Goal: Transaction & Acquisition: Purchase product/service

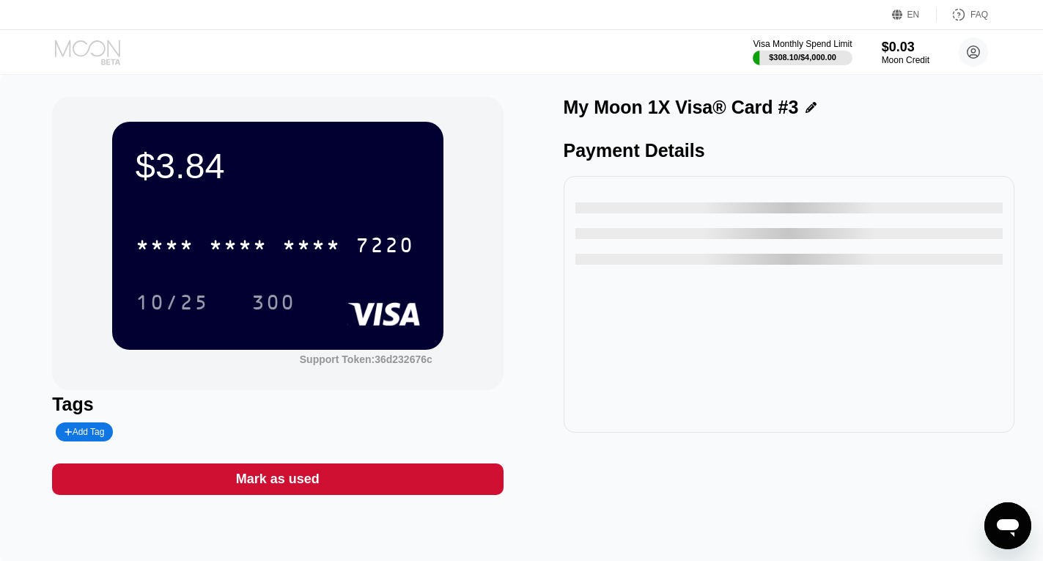
click at [102, 52] on icon at bounding box center [89, 53] width 68 height 26
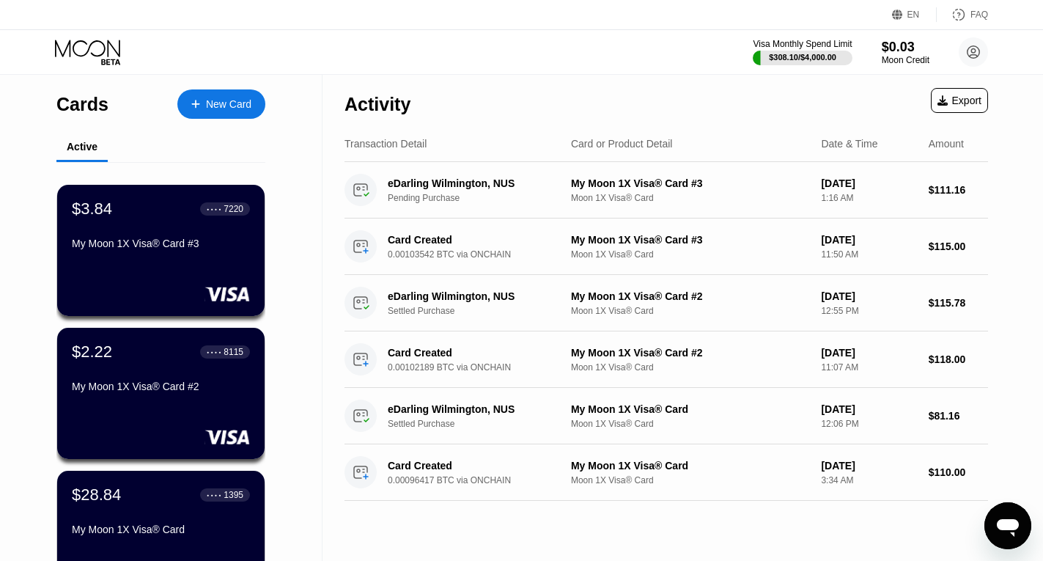
click at [102, 52] on icon at bounding box center [89, 53] width 68 height 26
click at [222, 100] on div "New Card" at bounding box center [228, 104] width 45 height 12
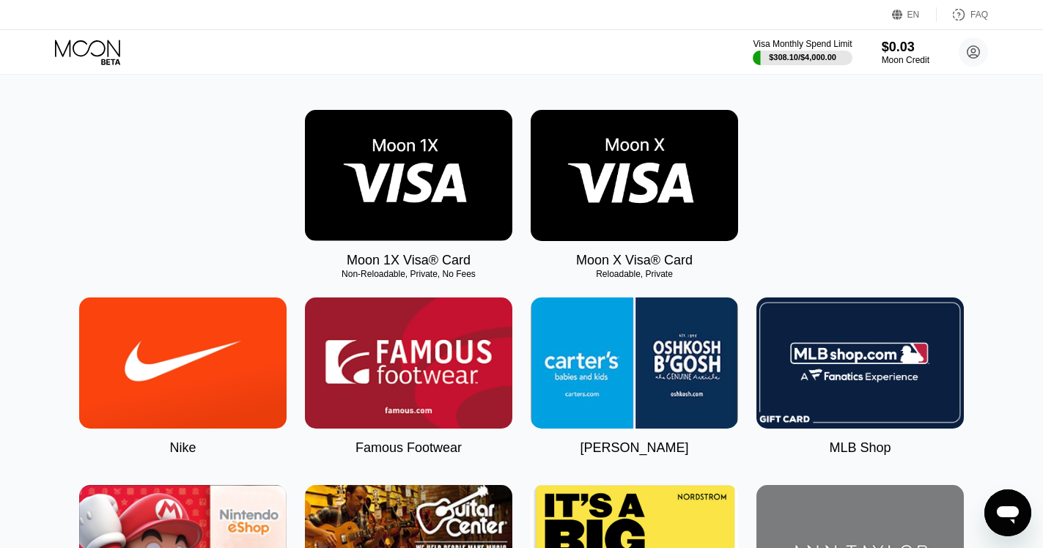
scroll to position [199, 0]
click at [416, 165] on img at bounding box center [408, 175] width 207 height 131
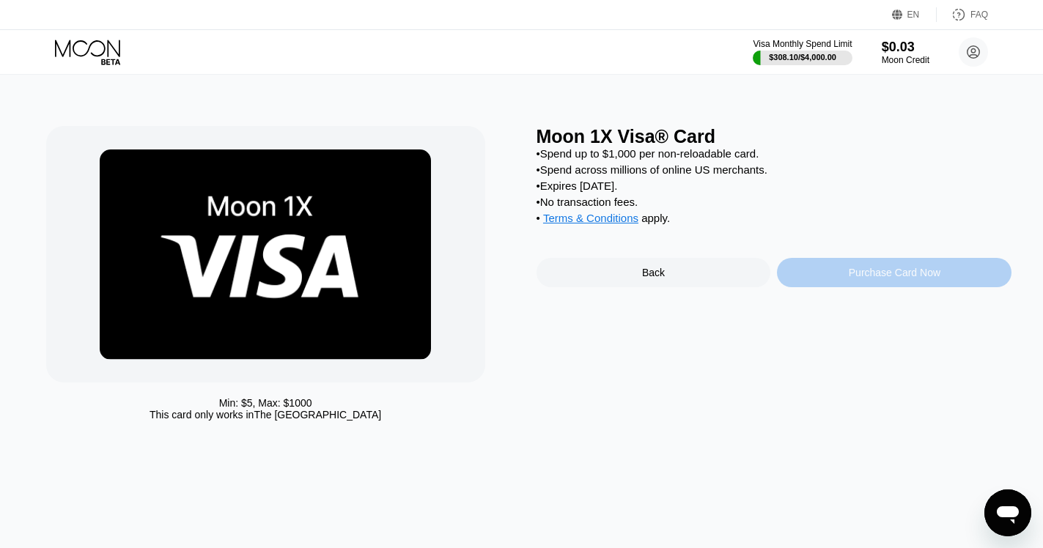
click at [914, 278] on div "Purchase Card Now" at bounding box center [894, 273] width 92 height 12
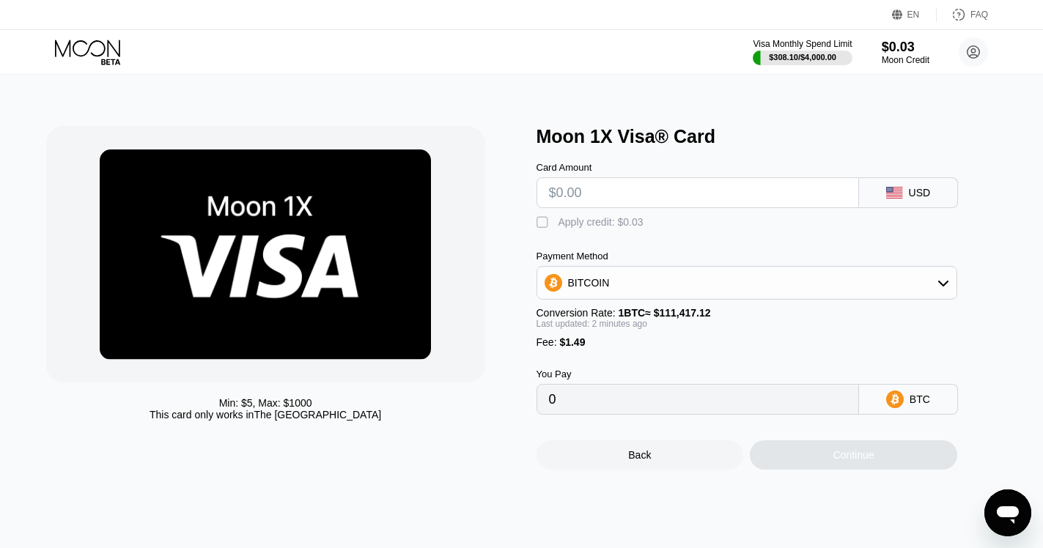
click at [758, 199] on input "text" at bounding box center [697, 192] width 297 height 29
type input "$1"
type input "0.00002235"
type input "$100"
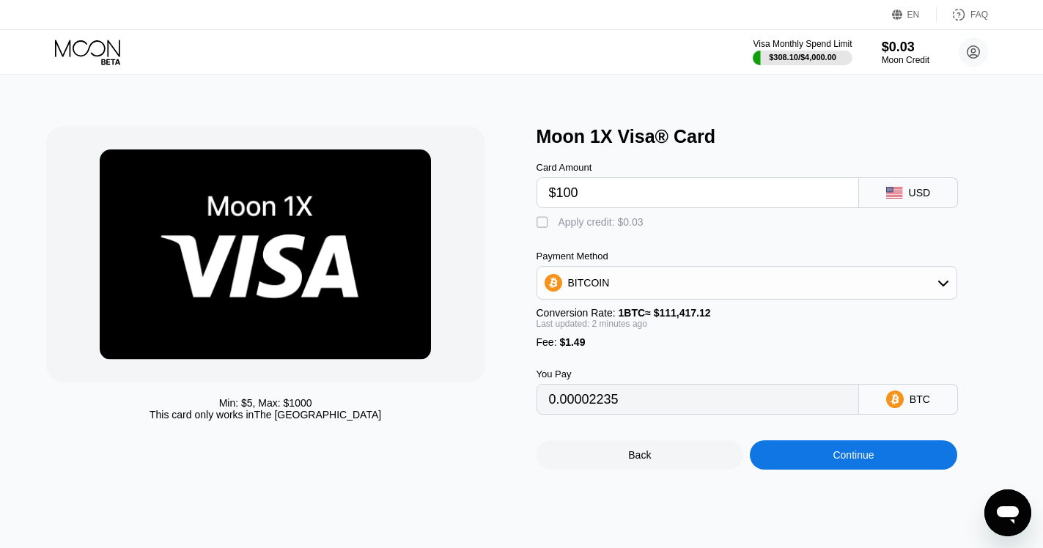
type input "0.00091091"
click at [873, 461] on div "Continue" at bounding box center [852, 455] width 41 height 12
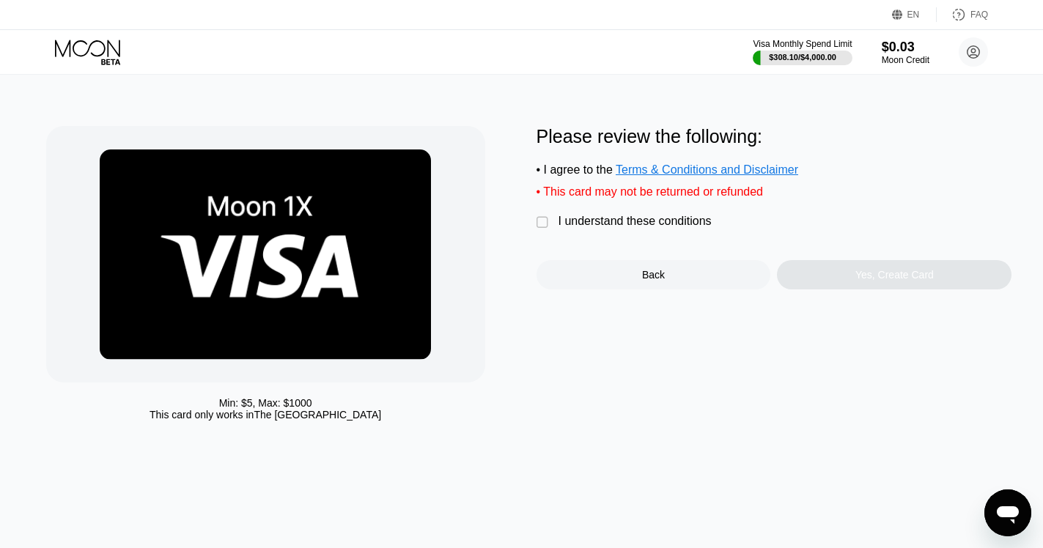
click at [546, 230] on div "" at bounding box center [543, 222] width 15 height 15
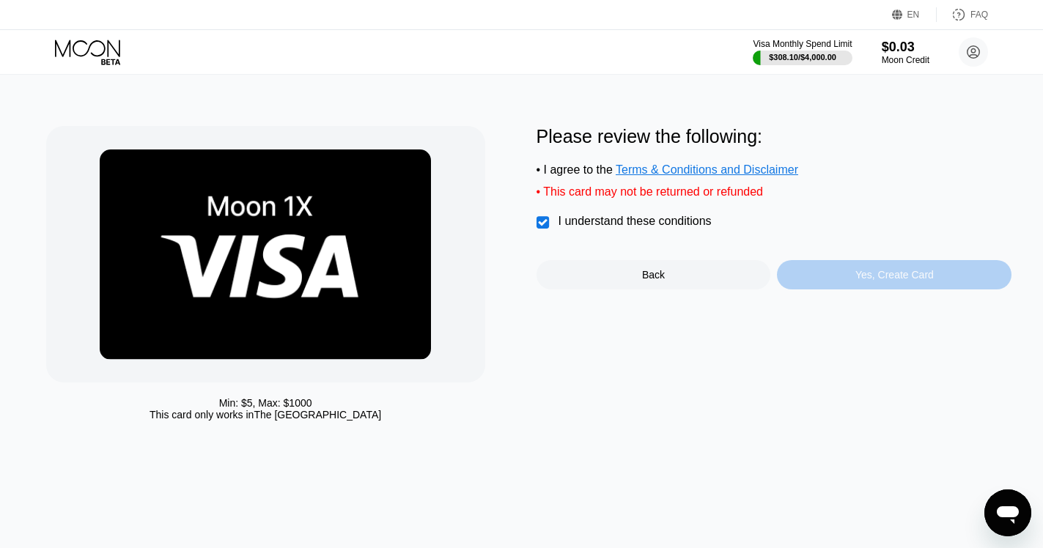
click at [885, 281] on div "Yes, Create Card" at bounding box center [894, 275] width 78 height 12
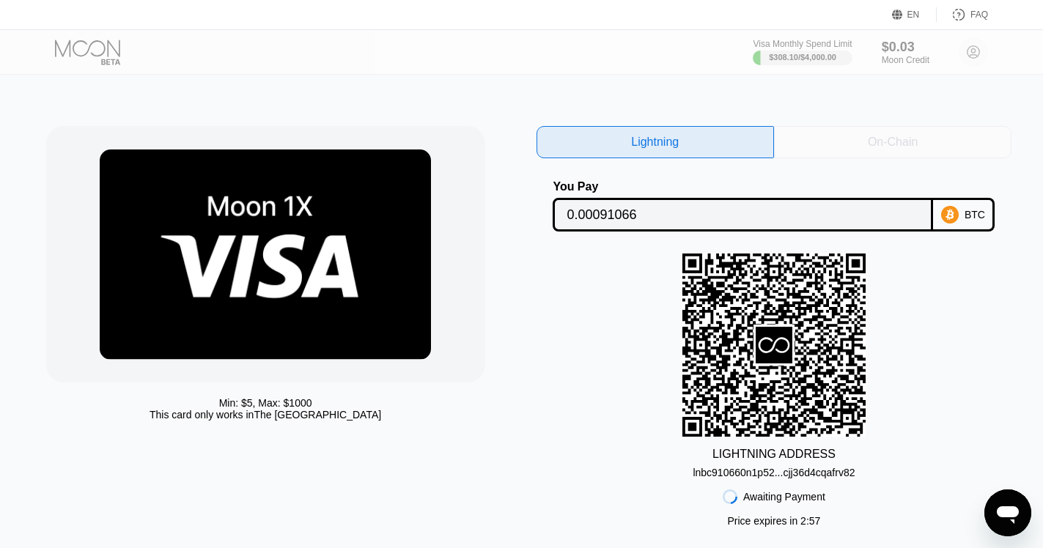
click at [916, 139] on div "On-Chain" at bounding box center [893, 142] width 50 height 15
